Goal: Information Seeking & Learning: Understand process/instructions

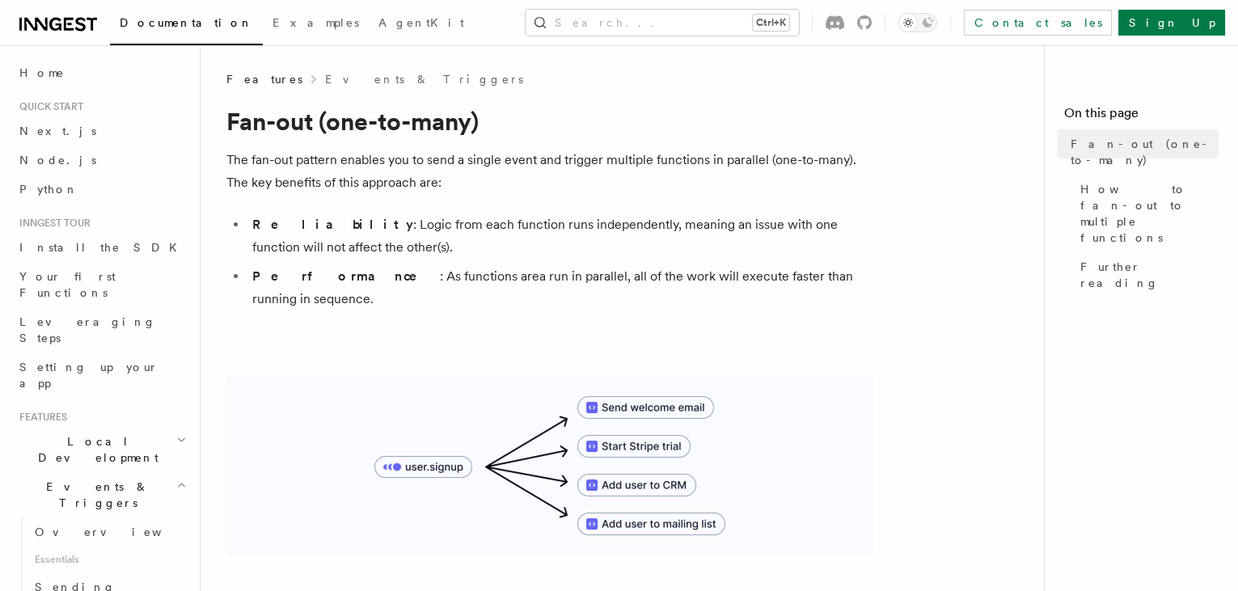
click at [142, 25] on span "Documentation" at bounding box center [186, 22] width 133 height 13
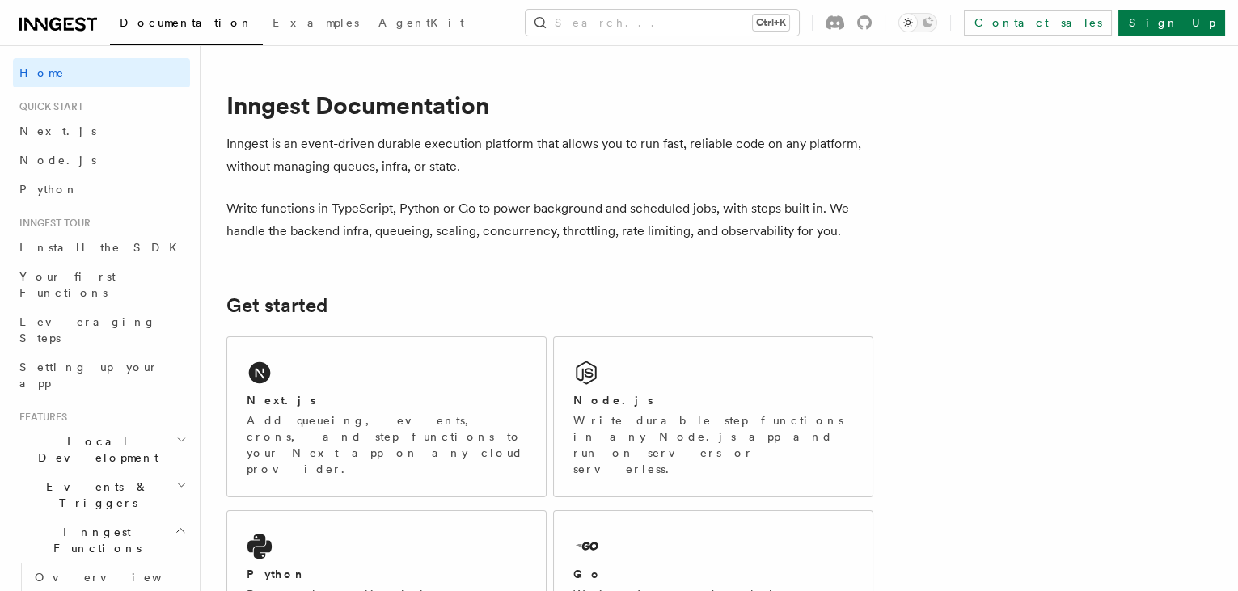
click at [874, 134] on p "Inngest is an event-driven durable execution platform that allows you to run fa…" at bounding box center [549, 155] width 647 height 45
drag, startPoint x: 397, startPoint y: 165, endPoint x: 300, endPoint y: 167, distance: 97.1
click at [300, 167] on p "Inngest is an event-driven durable execution platform that allows you to run fa…" at bounding box center [549, 155] width 647 height 45
drag, startPoint x: 300, startPoint y: 167, endPoint x: 561, endPoint y: 171, distance: 260.5
click at [561, 171] on p "Inngest is an event-driven durable execution platform that allows you to run fa…" at bounding box center [549, 155] width 647 height 45
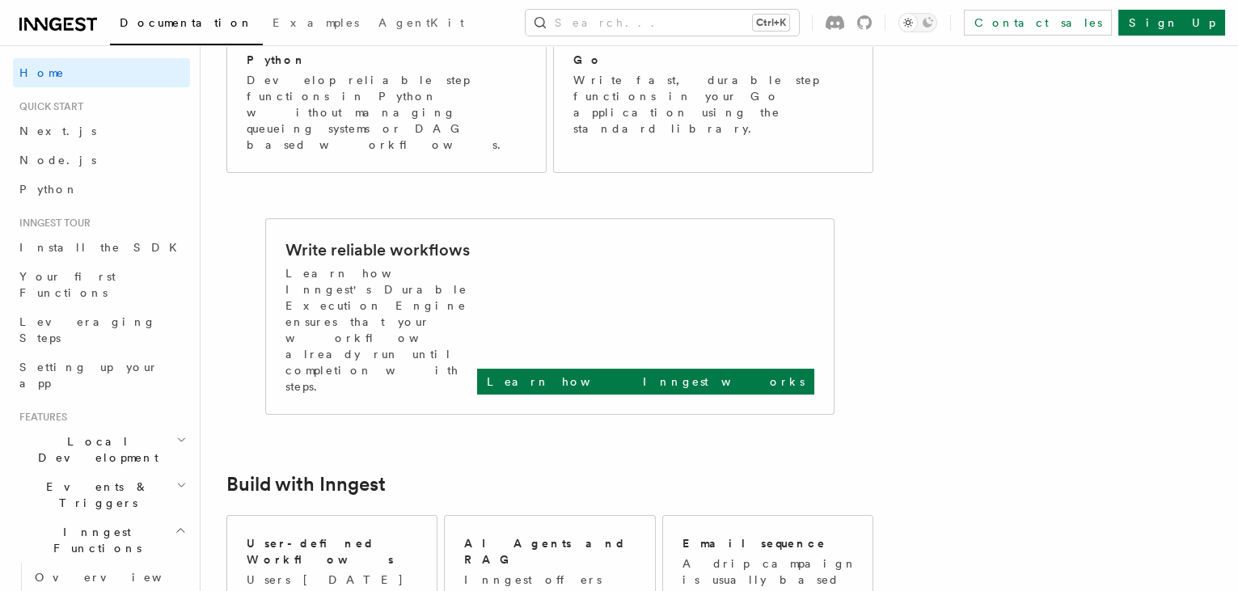
scroll to position [146, 0]
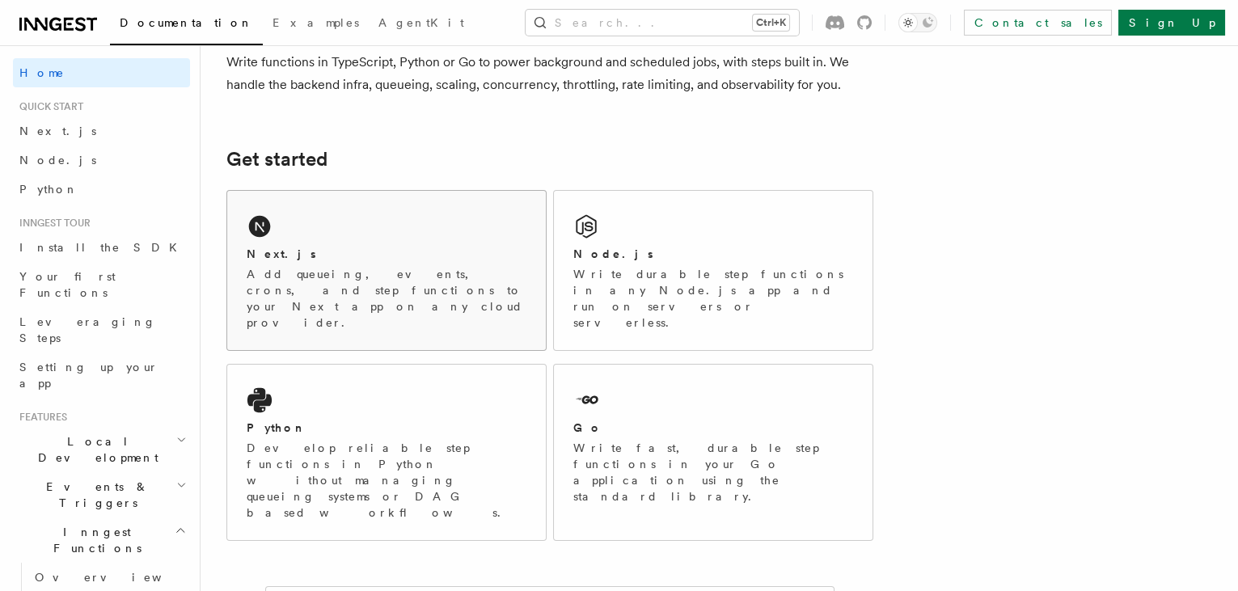
click at [436, 220] on div "Next.js Add queueing, events, crons, and step functions to your Next app on any…" at bounding box center [386, 270] width 319 height 159
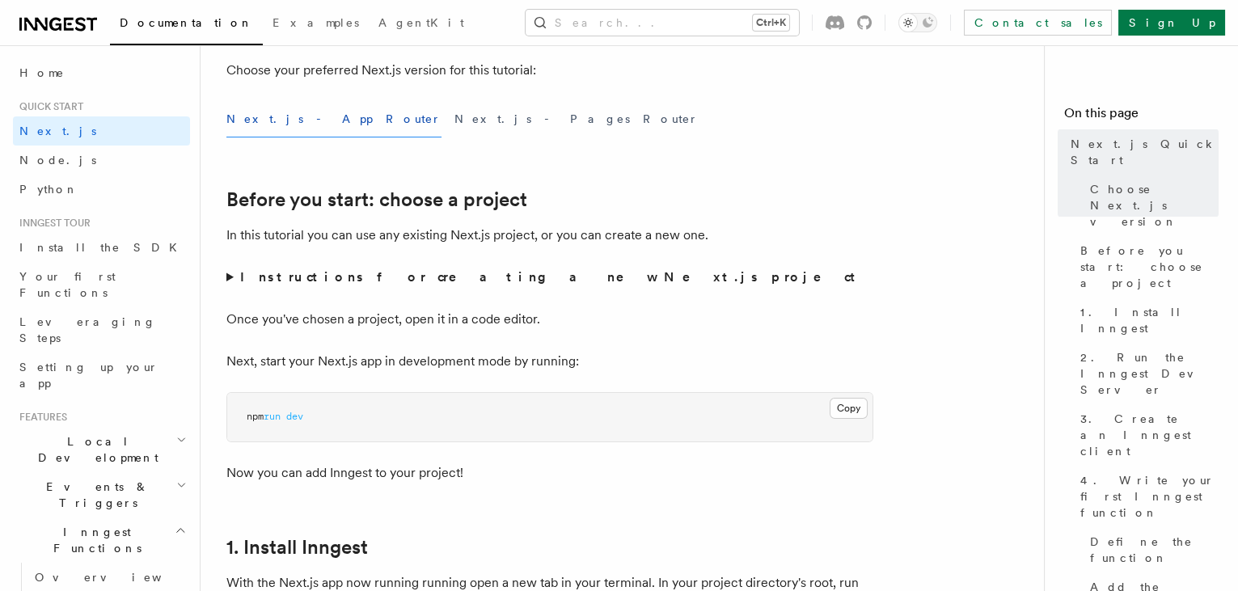
scroll to position [441, 0]
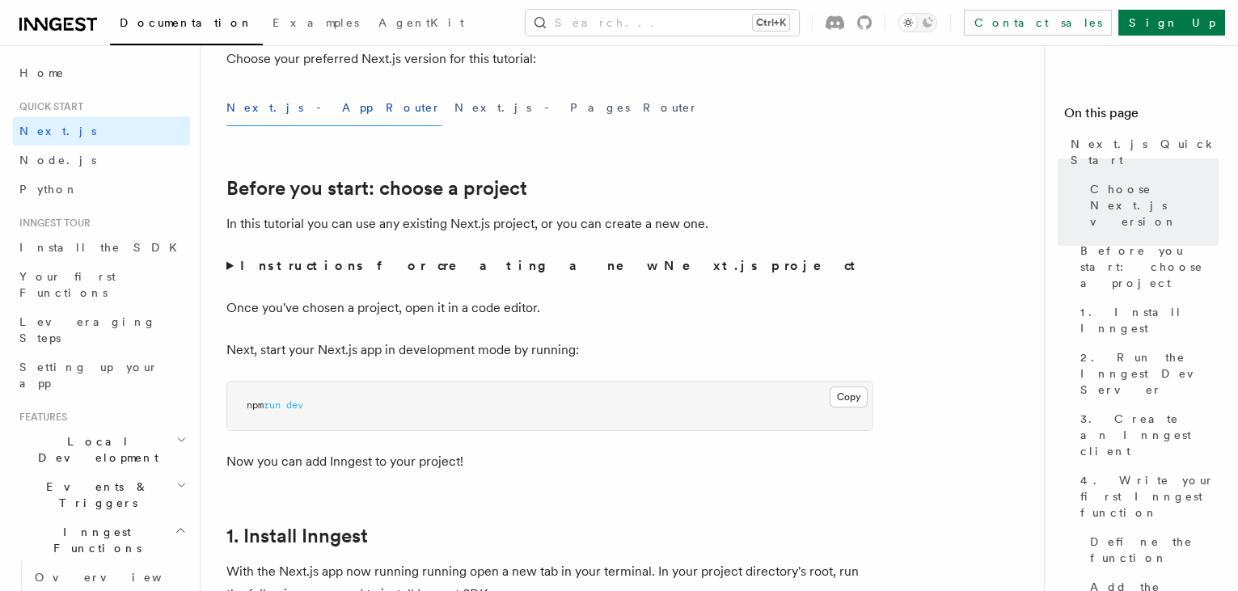
click at [461, 272] on strong "Instructions for creating a new Next.js project" at bounding box center [551, 265] width 622 height 15
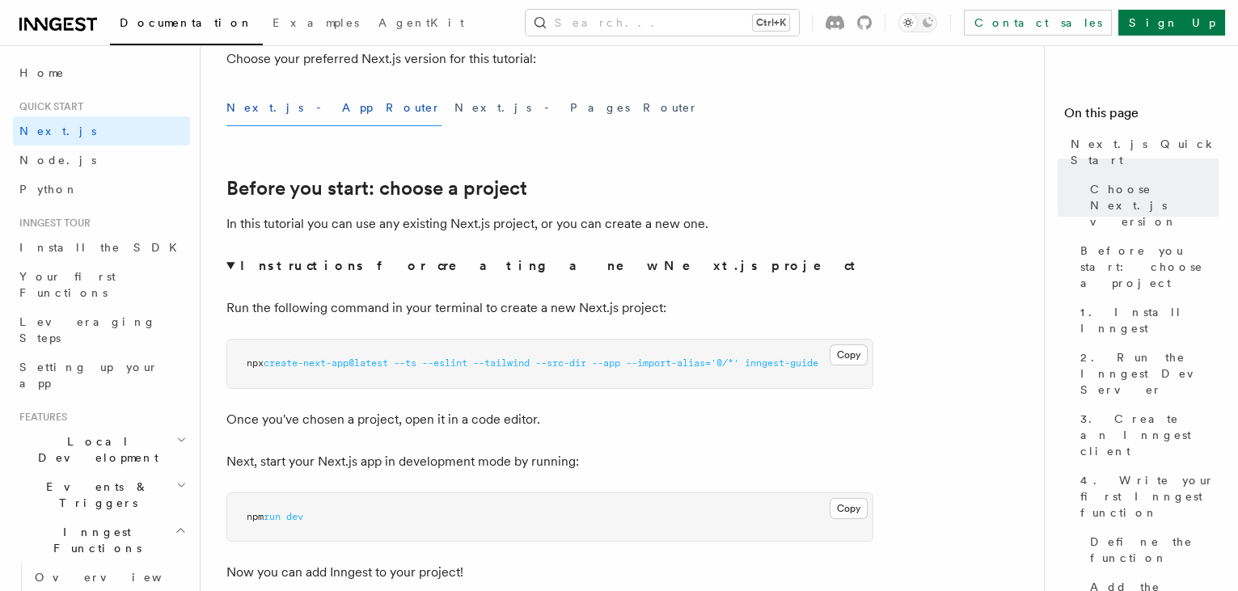
click at [461, 272] on strong "Instructions for creating a new Next.js project" at bounding box center [551, 265] width 622 height 15
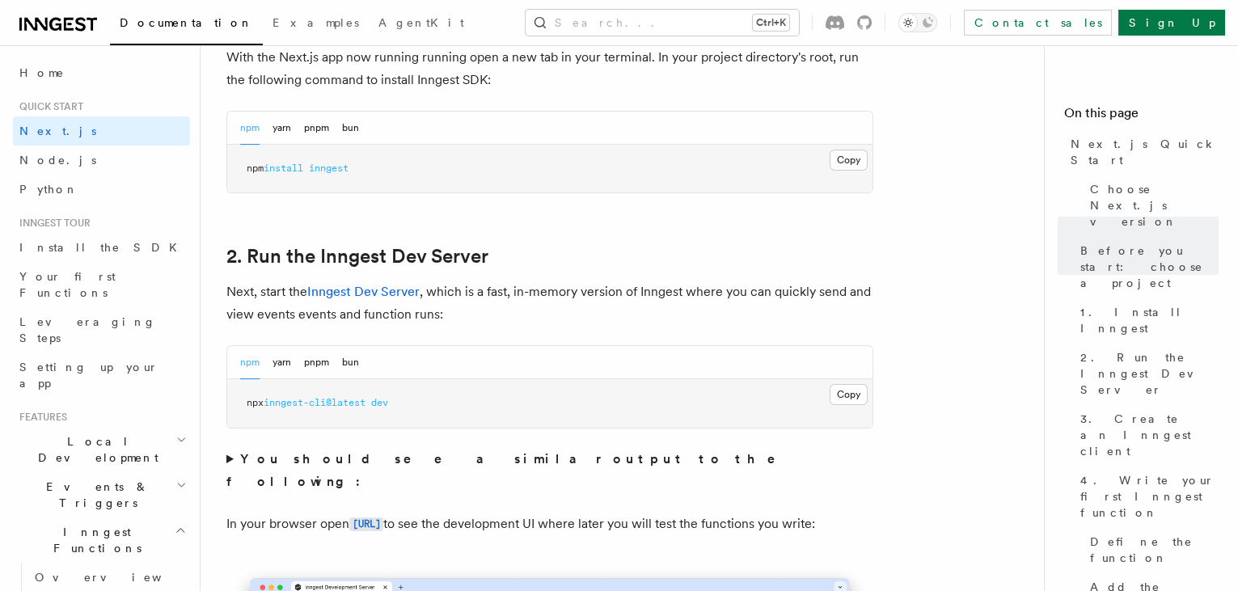
scroll to position [1029, 0]
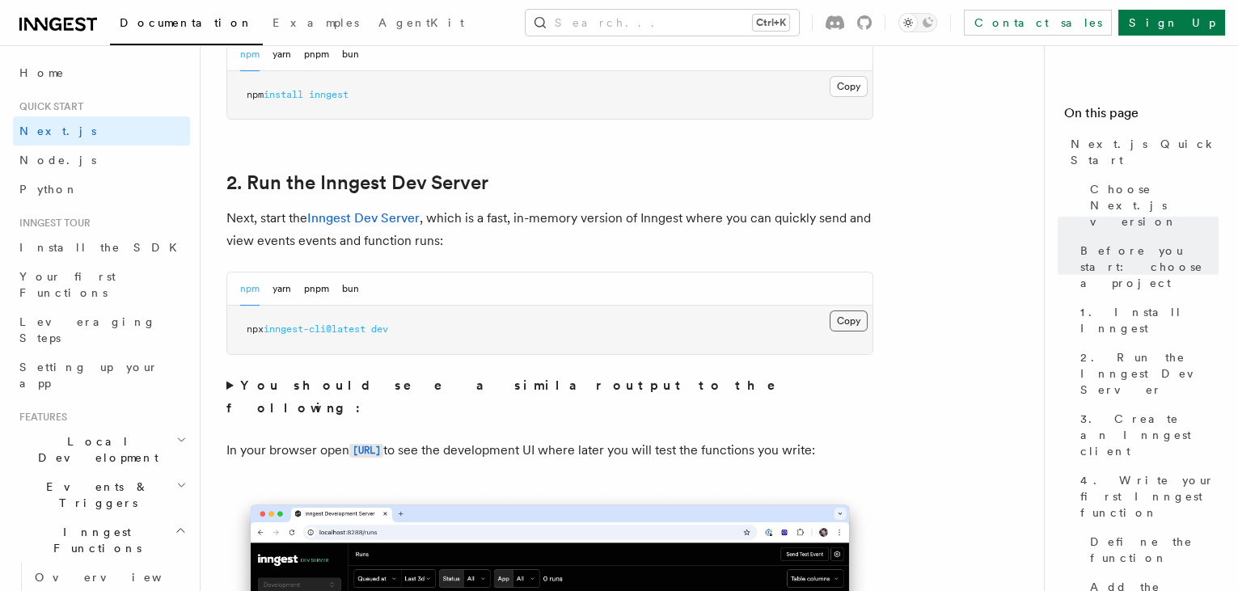
click at [854, 320] on button "Copy Copied" at bounding box center [849, 321] width 38 height 21
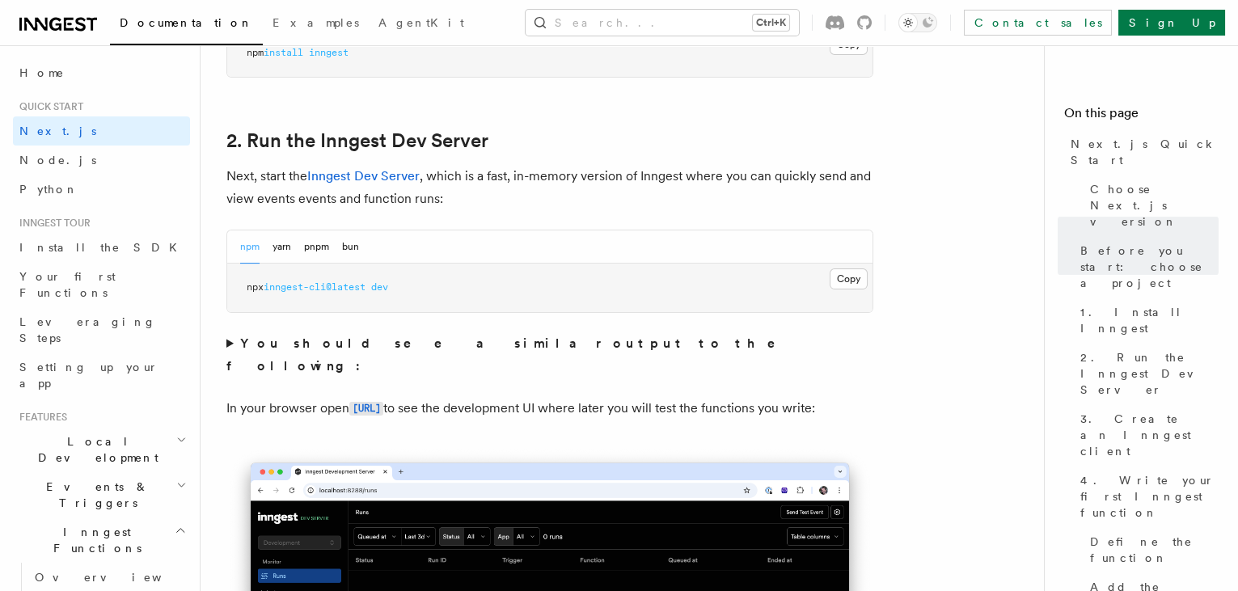
scroll to position [1102, 0]
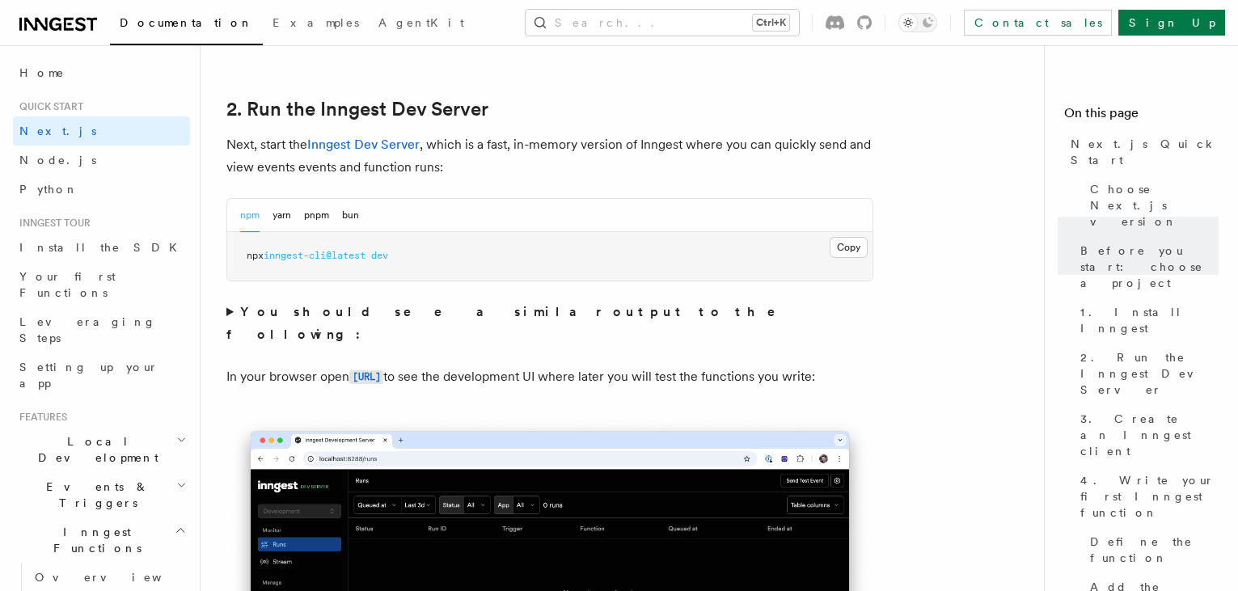
click at [510, 304] on strong "You should see a similar output to the following:" at bounding box center [512, 323] width 572 height 38
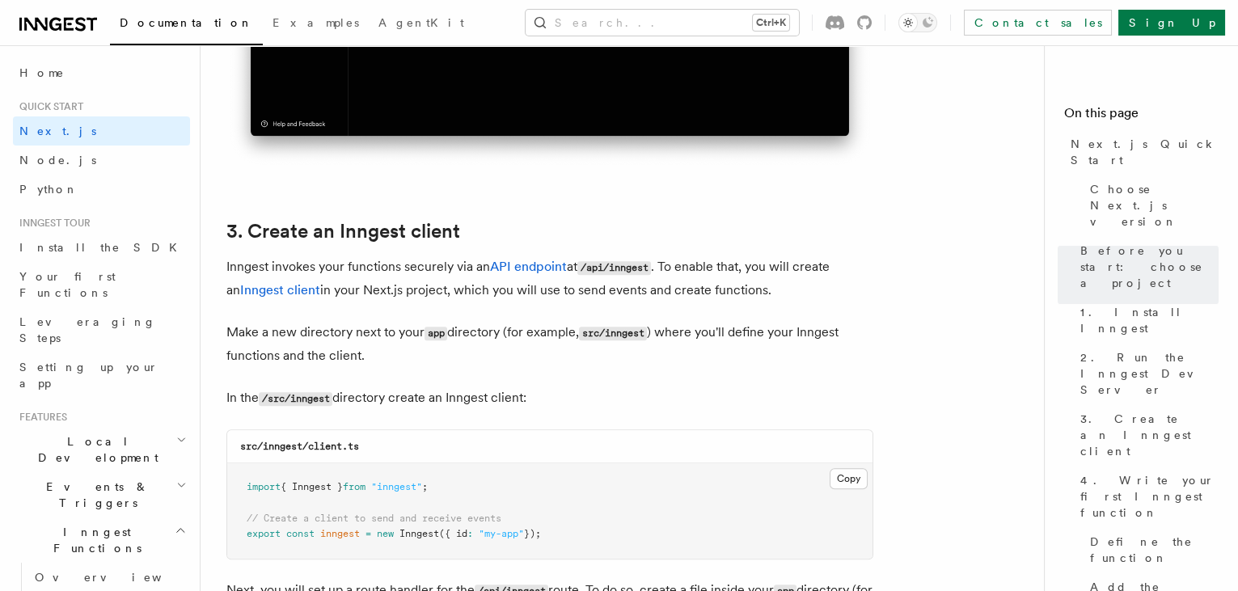
scroll to position [2132, 0]
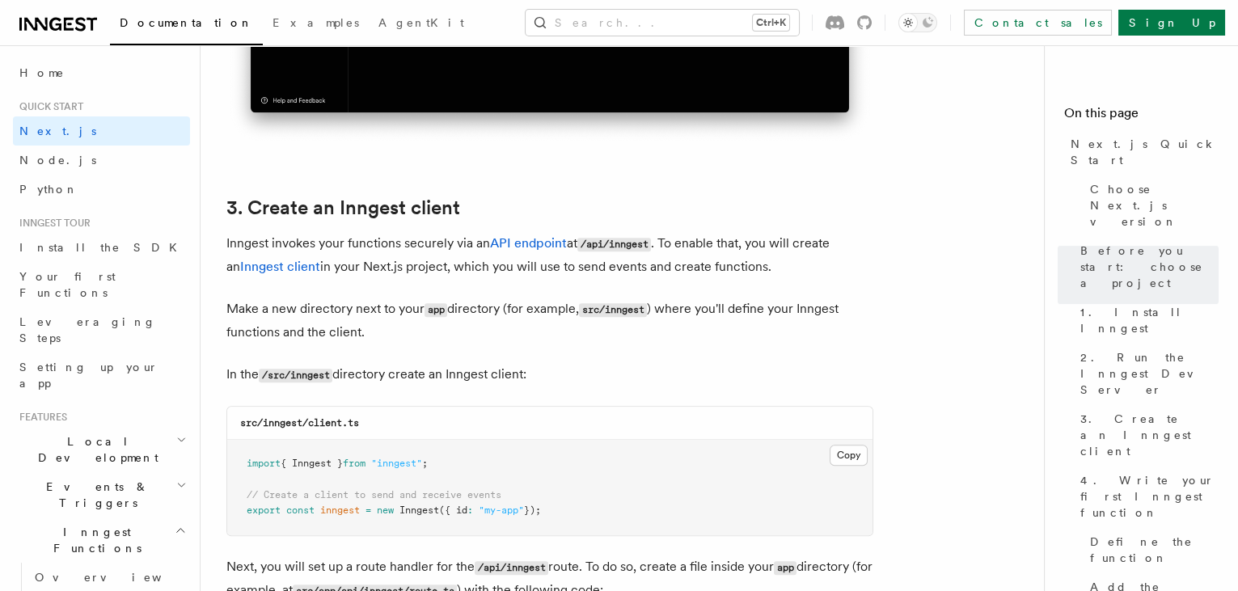
click at [775, 197] on h2 "3. Create an Inngest client" at bounding box center [549, 208] width 647 height 23
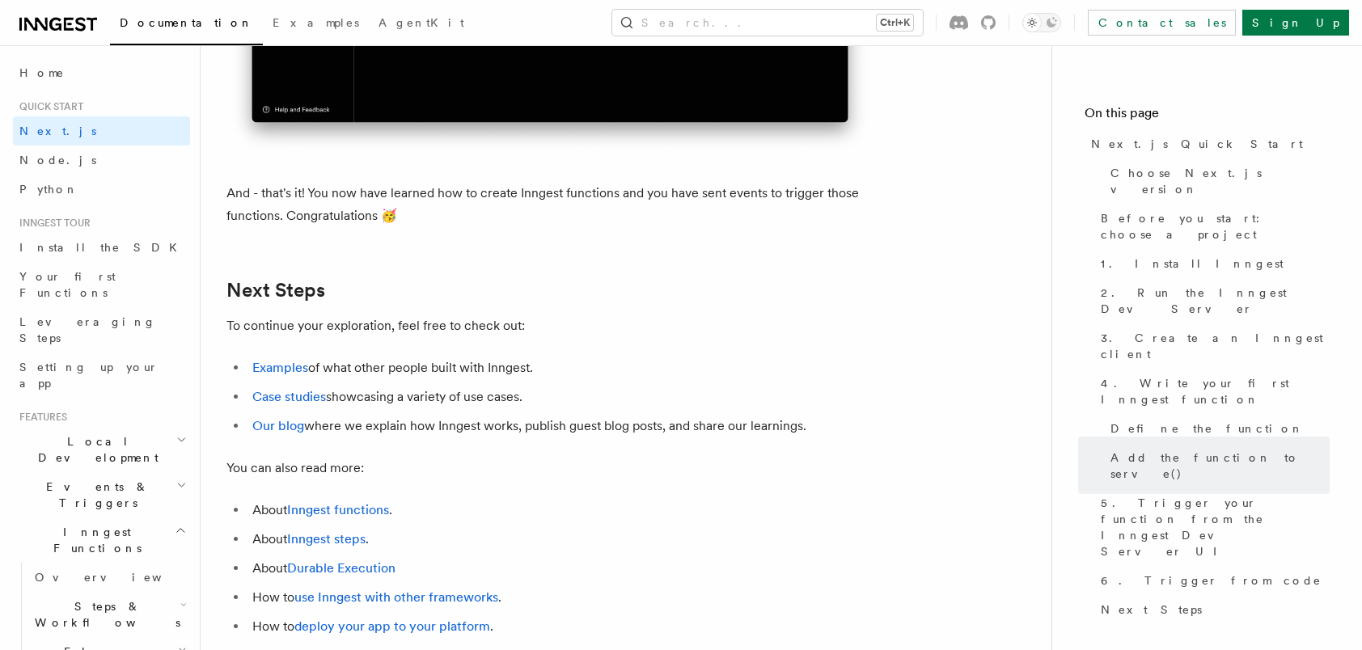
scroll to position [10507, 0]
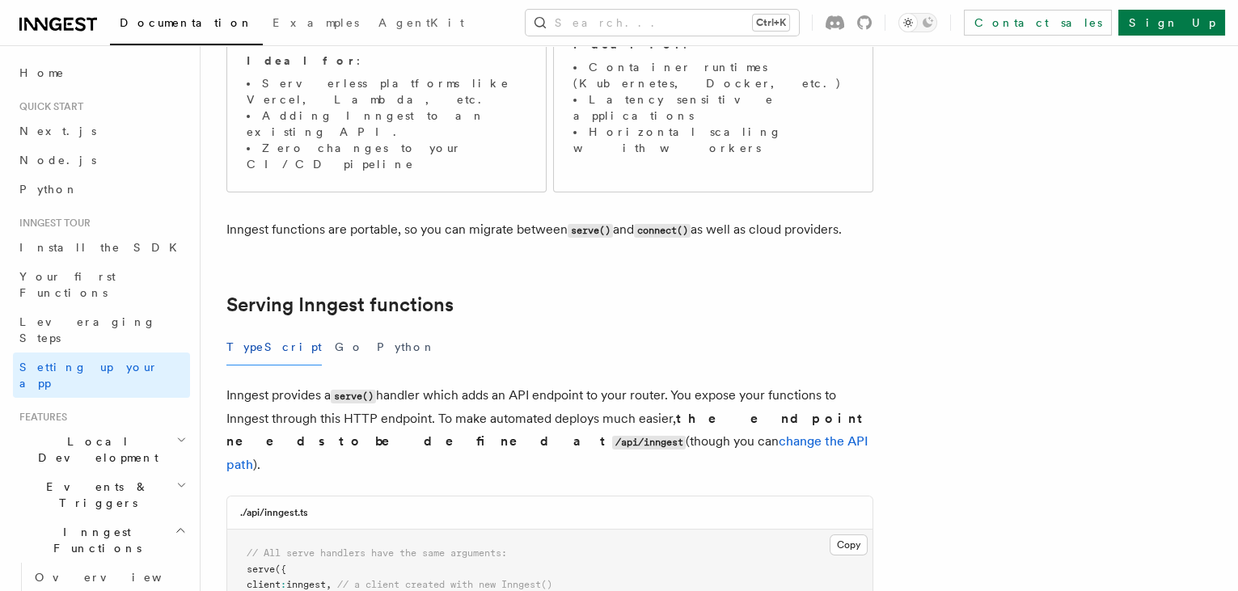
scroll to position [441, 0]
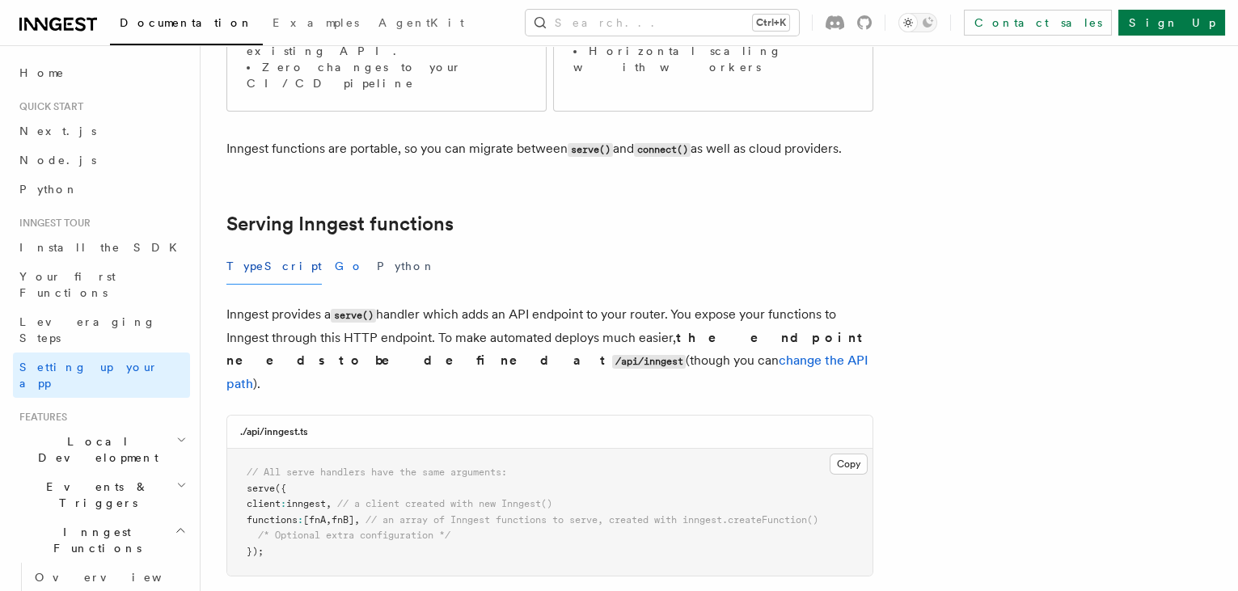
click at [335, 248] on button "Go" at bounding box center [349, 266] width 29 height 36
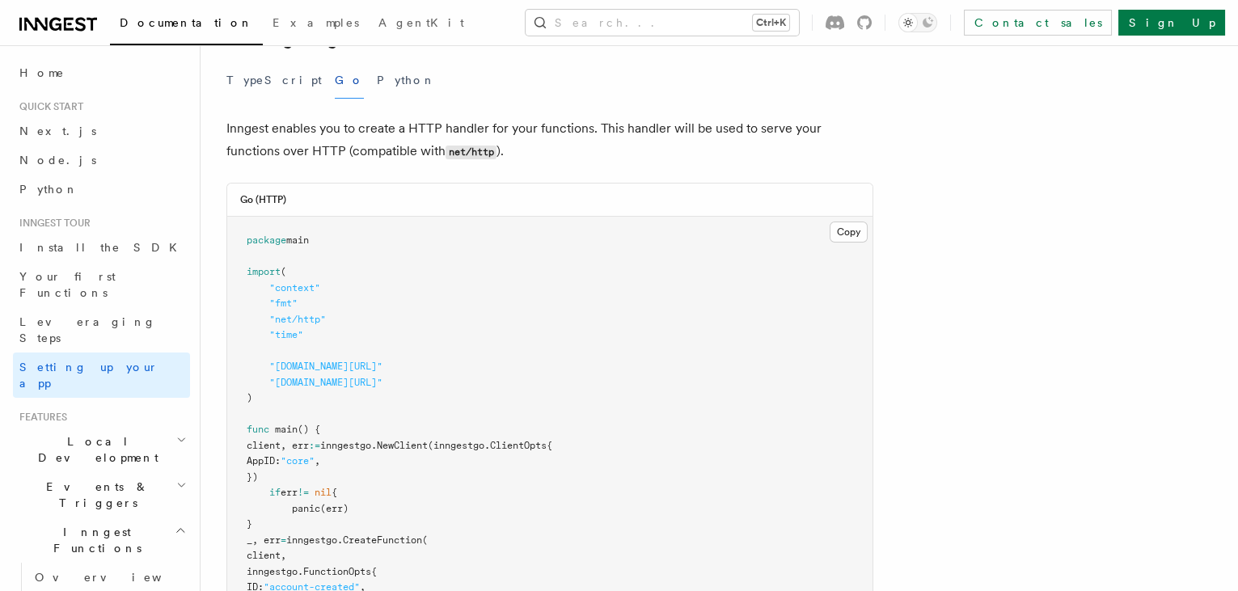
scroll to position [406, 0]
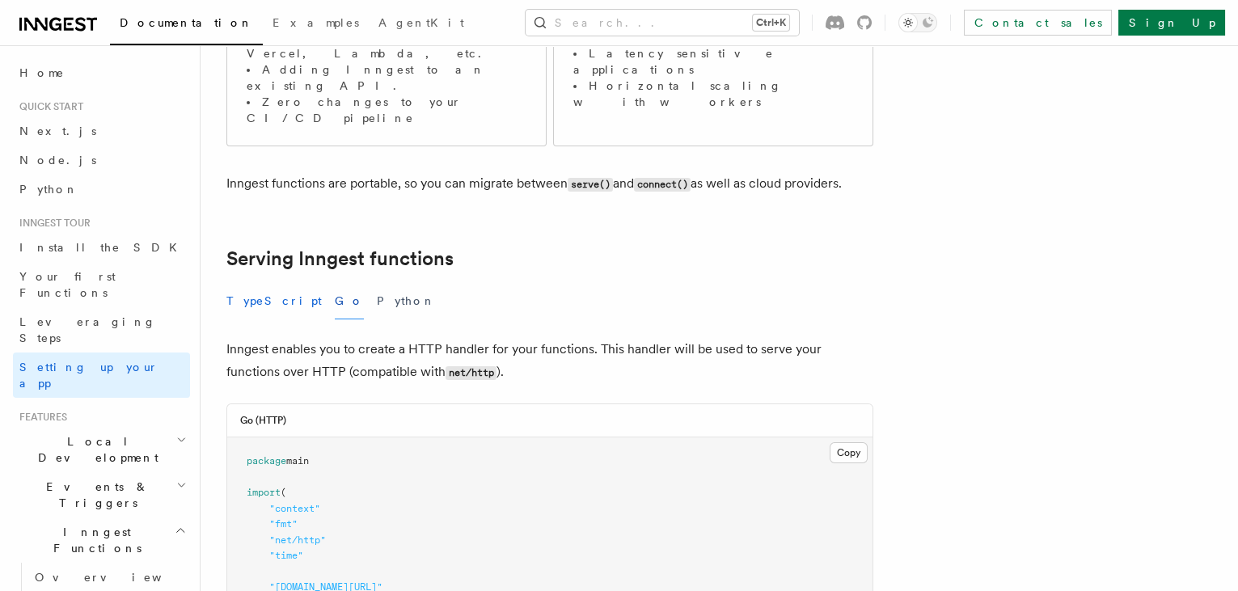
click at [283, 283] on button "TypeScript" at bounding box center [273, 301] width 95 height 36
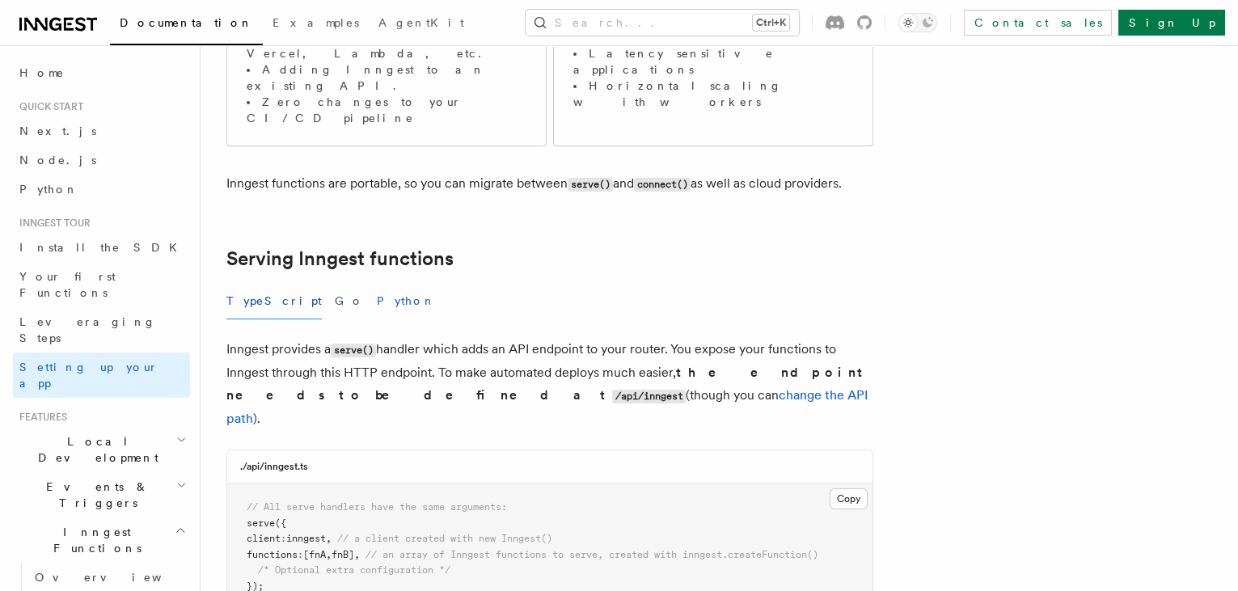
click at [377, 283] on button "Python" at bounding box center [406, 301] width 59 height 36
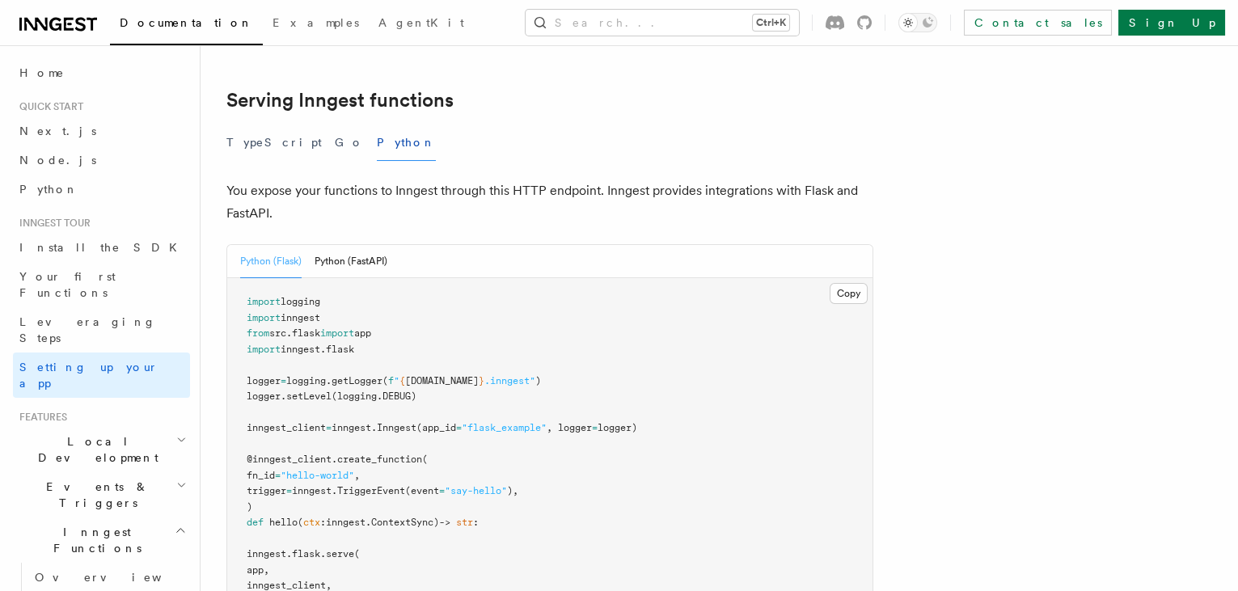
scroll to position [627, 0]
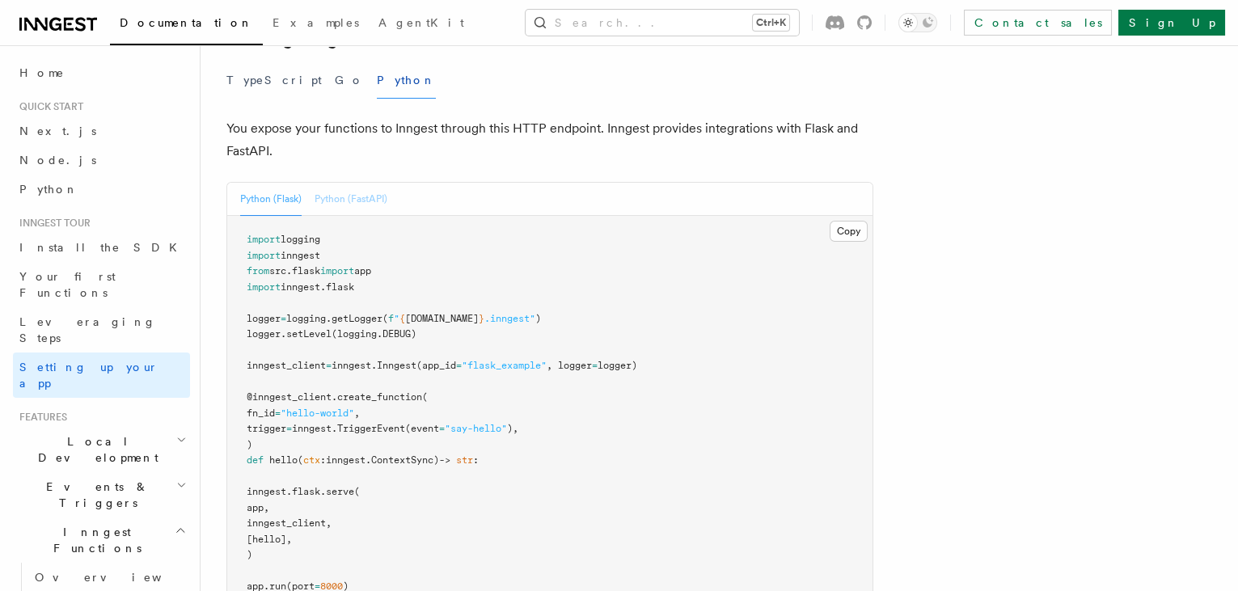
click at [387, 183] on button "Python (FastAPI)" at bounding box center [351, 199] width 73 height 33
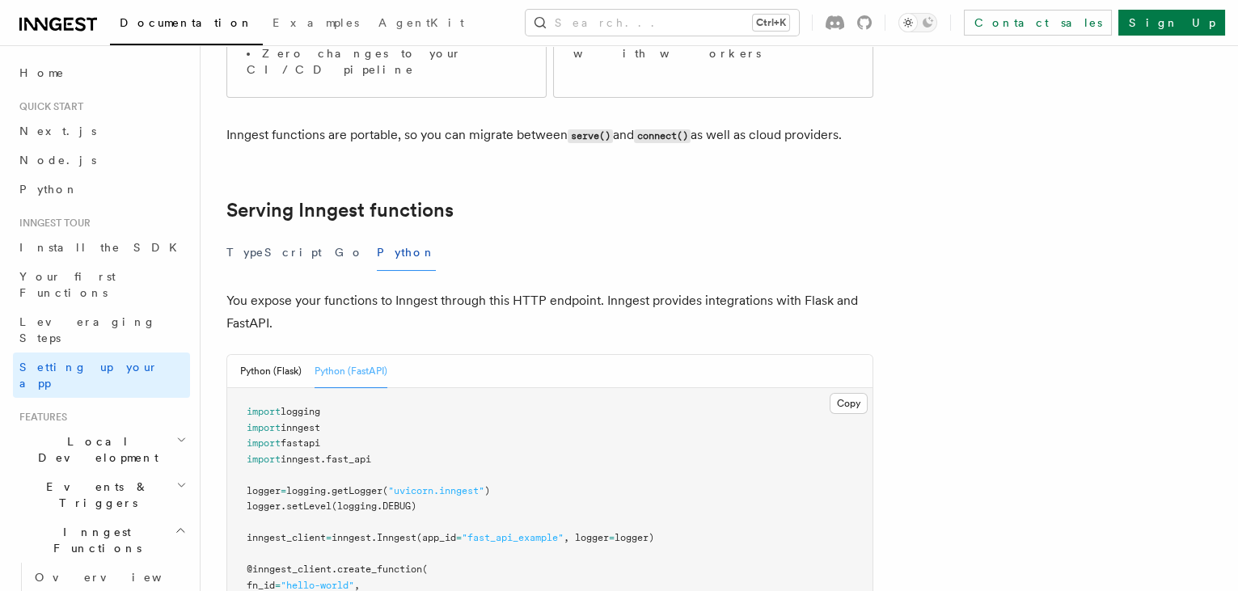
scroll to position [332, 0]
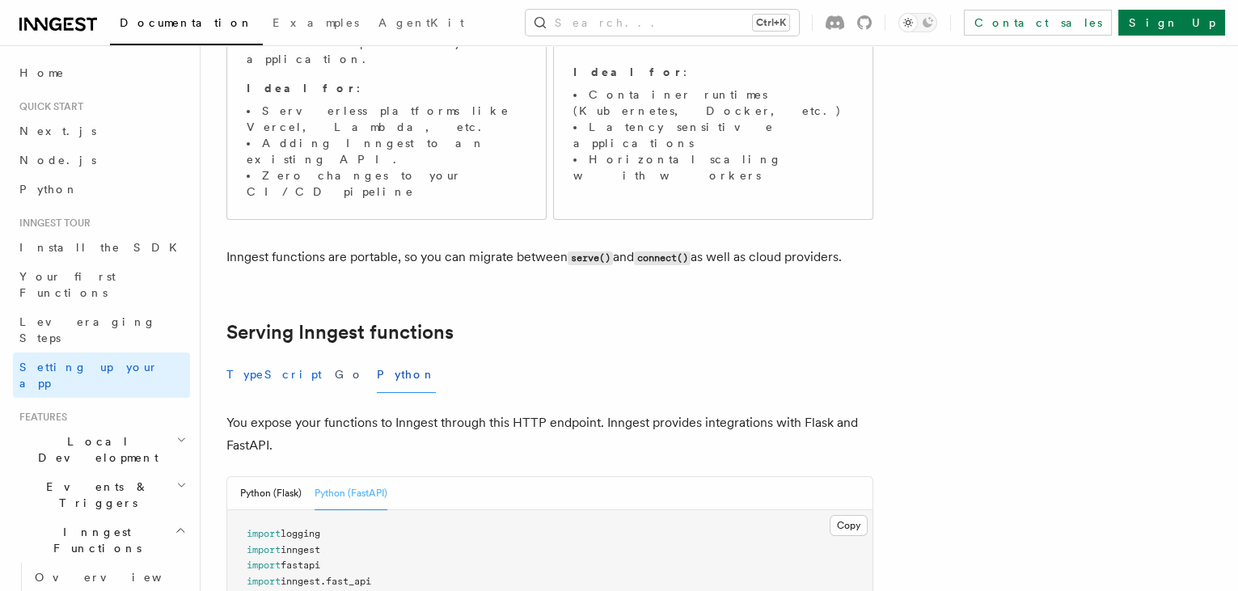
click at [277, 357] on button "TypeScript" at bounding box center [273, 375] width 95 height 36
